Goal: Information Seeking & Learning: Compare options

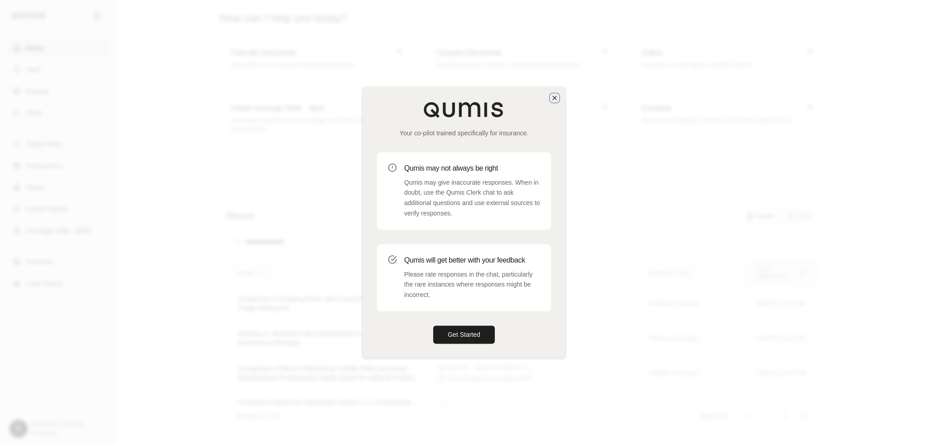
click at [557, 96] on icon "button" at bounding box center [554, 97] width 7 height 7
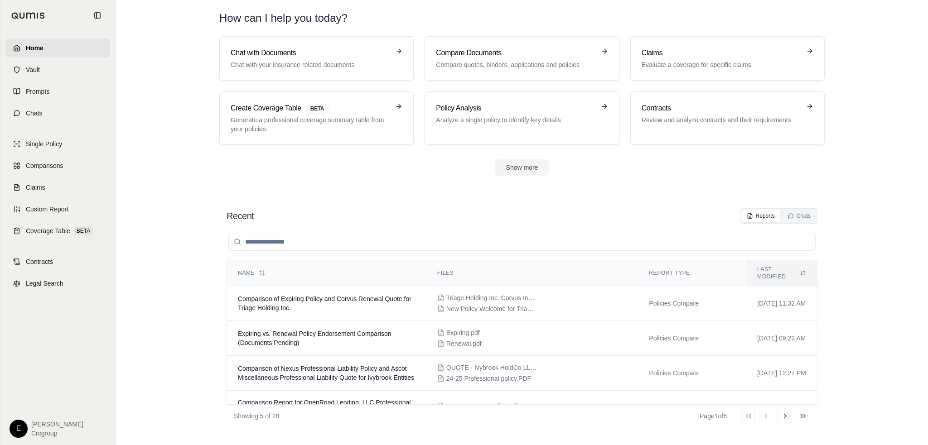
click at [358, 179] on section "Chat with Documents Chat with your insurance related documents Compare Document…" at bounding box center [522, 113] width 805 height 154
click at [485, 47] on link "Compare Documents Compare quotes, binders, applications and policies" at bounding box center [521, 58] width 194 height 44
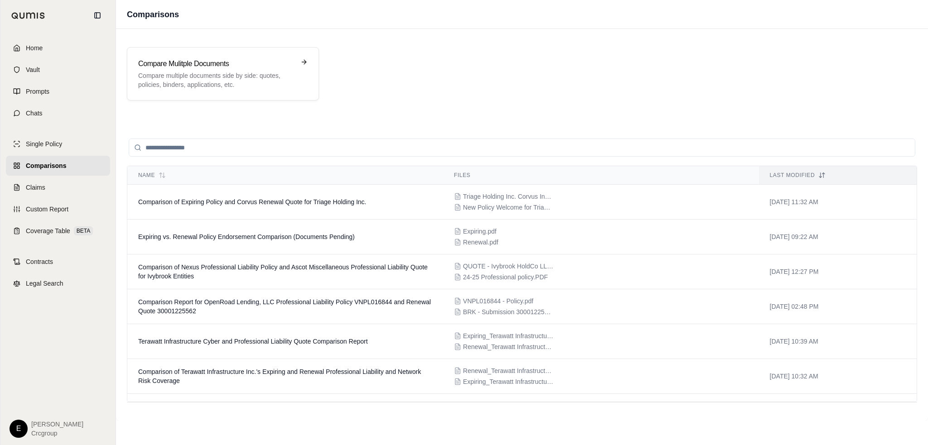
click at [245, 146] on input "search" at bounding box center [522, 148] width 786 height 18
click at [239, 74] on p "Compare multiple documents side by side: quotes, policies, binders, application…" at bounding box center [216, 80] width 157 height 18
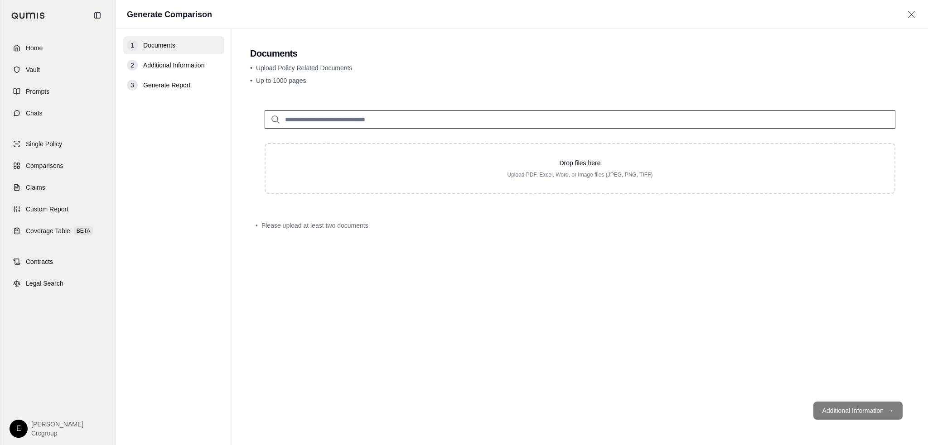
click at [384, 121] on input "search" at bounding box center [580, 120] width 631 height 18
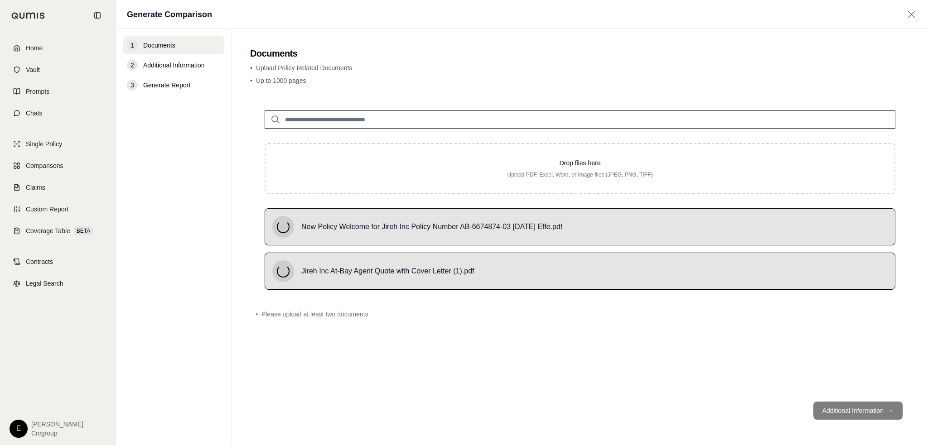
click at [344, 121] on input "search" at bounding box center [580, 120] width 631 height 18
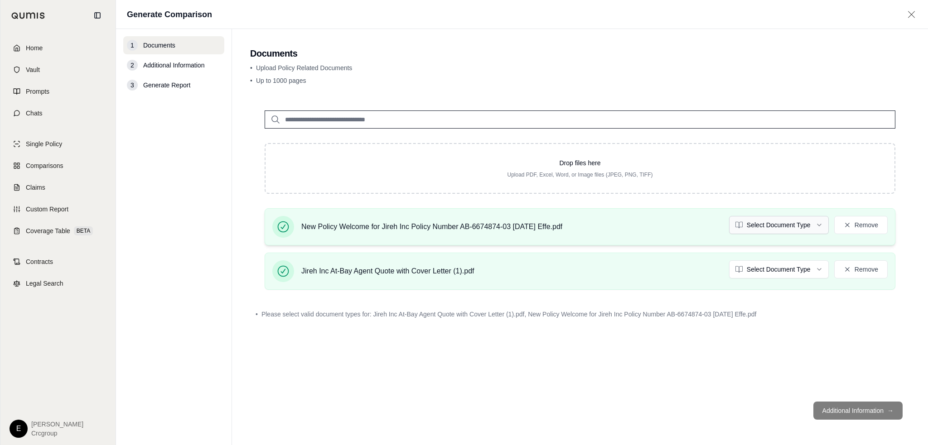
click at [768, 223] on html "Home Vault Prompts Chats Single Policy Comparisons Claims Custom Report Coverag…" at bounding box center [464, 222] width 928 height 445
click at [766, 266] on html "Home Vault Prompts Chats Single Policy Comparisons Claims Custom Report Coverag…" at bounding box center [464, 222] width 928 height 445
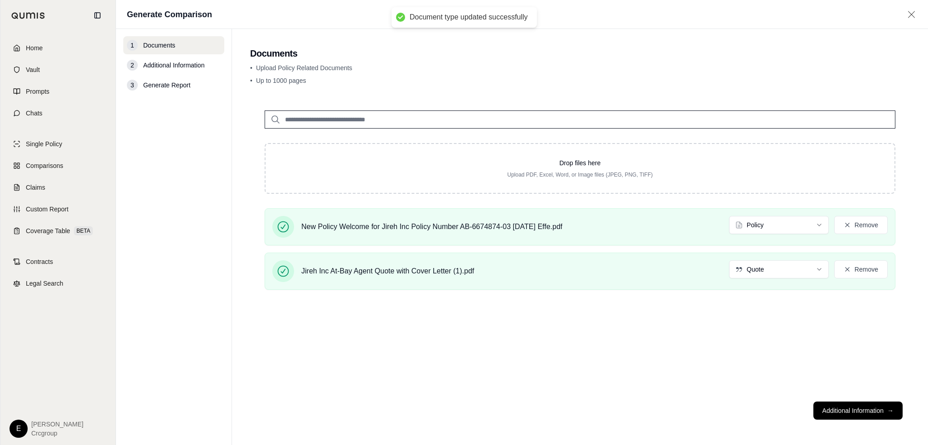
click at [792, 347] on div "Drop files here Upload PDF, Excel, Word, or Image files (JPEG, PNG, TIFF) New P…" at bounding box center [580, 245] width 660 height 299
click at [853, 411] on button "Additional Information →" at bounding box center [857, 411] width 89 height 18
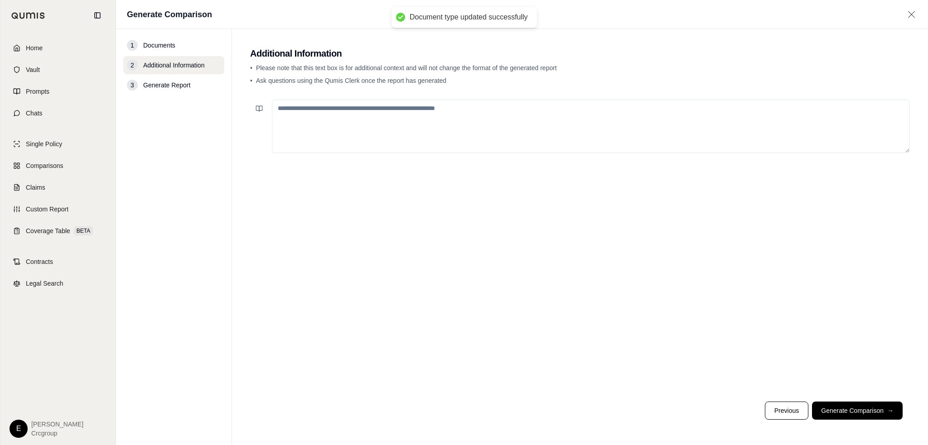
click at [412, 101] on textarea at bounding box center [591, 126] width 638 height 53
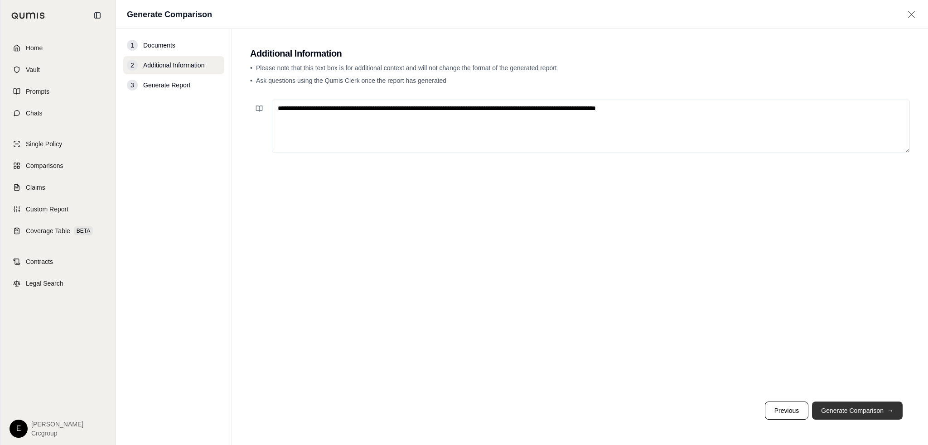
type textarea "**********"
click at [876, 410] on button "Generate Comparison →" at bounding box center [857, 411] width 91 height 18
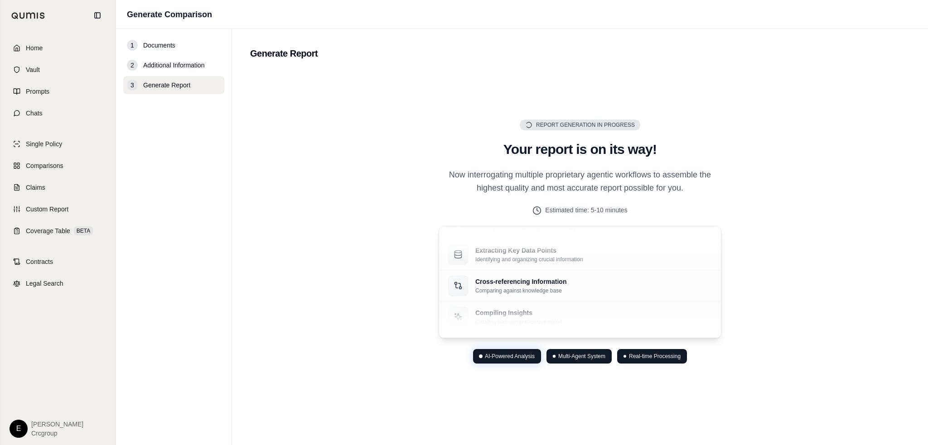
click at [545, 400] on div "Report Generation in Progress Generating Report Your report is on its way! Now …" at bounding box center [580, 242] width 660 height 342
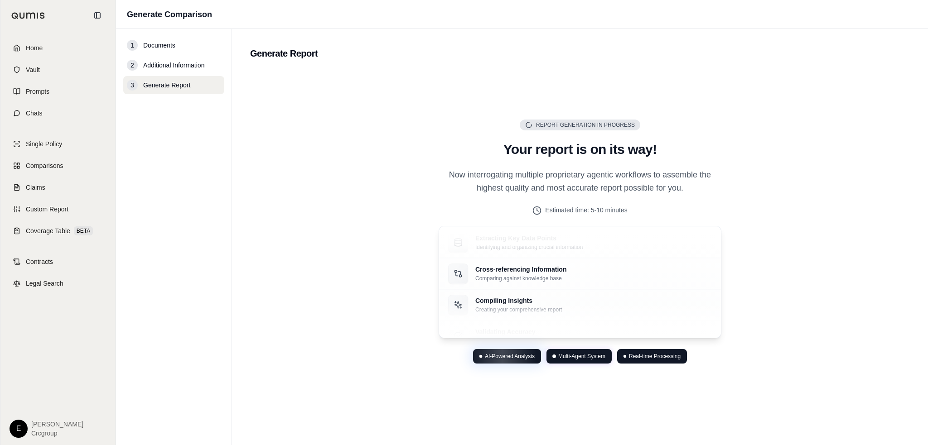
click at [745, 165] on div "Report Generation in Progress Generating Report Your report is on its way! Now …" at bounding box center [580, 242] width 660 height 342
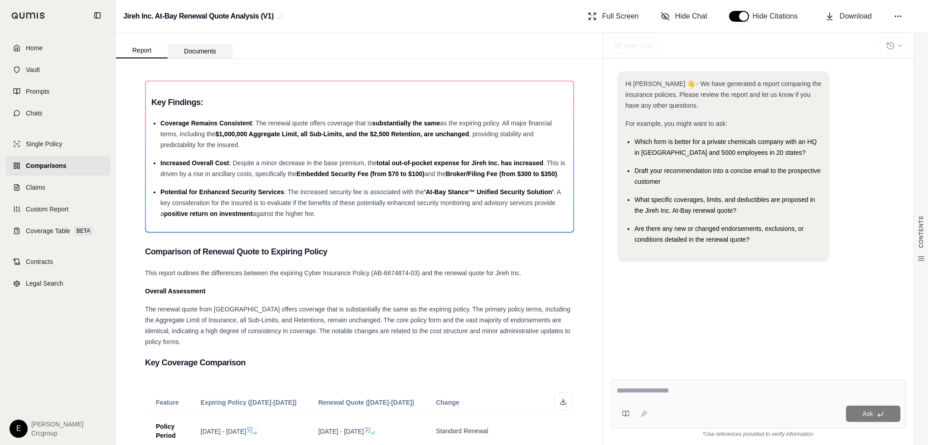
click at [202, 47] on button "Documents" at bounding box center [200, 51] width 65 height 14
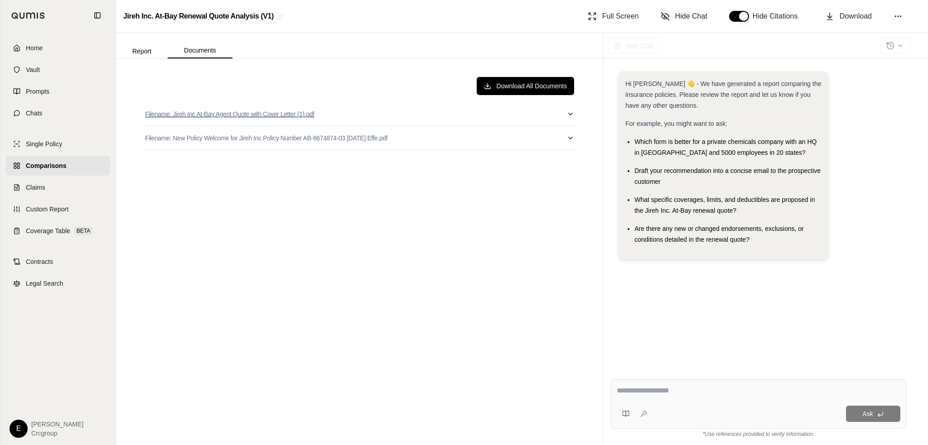
click at [299, 116] on p "Filename: Jireh Inc At-Bay Agent Quote with Cover Letter (1).pdf" at bounding box center [229, 114] width 169 height 9
